Goal: Task Accomplishment & Management: Use online tool/utility

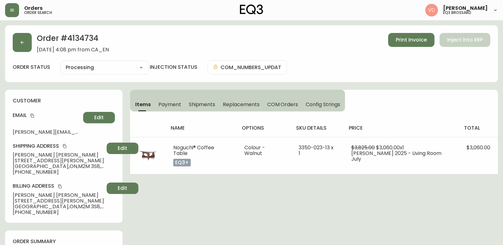
select select "PROCESSING"
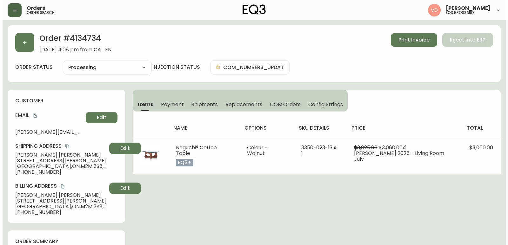
scroll to position [237, 0]
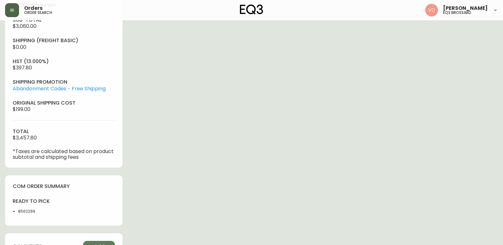
click at [14, 10] on icon "button" at bounding box center [12, 10] width 5 height 5
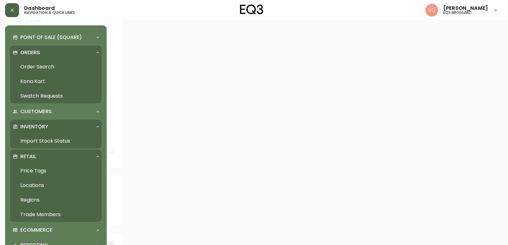
scroll to position [237, 0]
drag, startPoint x: 34, startPoint y: 51, endPoint x: 34, endPoint y: 73, distance: 21.9
click at [34, 60] on div "Orders Order Search Kona Kart Swatch Requests" at bounding box center [55, 75] width 91 height 58
click at [43, 51] on div "Orders" at bounding box center [53, 52] width 80 height 7
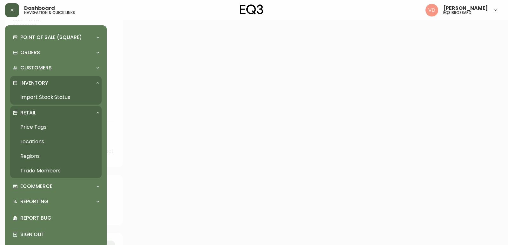
click at [46, 82] on p "Inventory" at bounding box center [34, 83] width 28 height 7
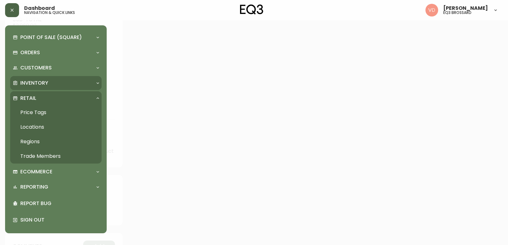
click at [50, 80] on div "Inventory" at bounding box center [53, 83] width 80 height 7
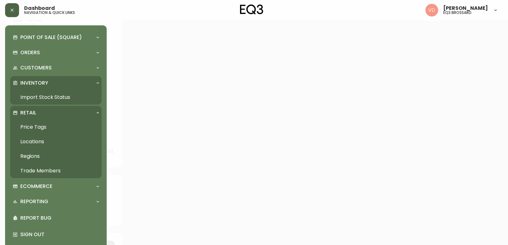
click at [45, 97] on link "Import Stock Status" at bounding box center [55, 97] width 91 height 15
